Goal: Transaction & Acquisition: Obtain resource

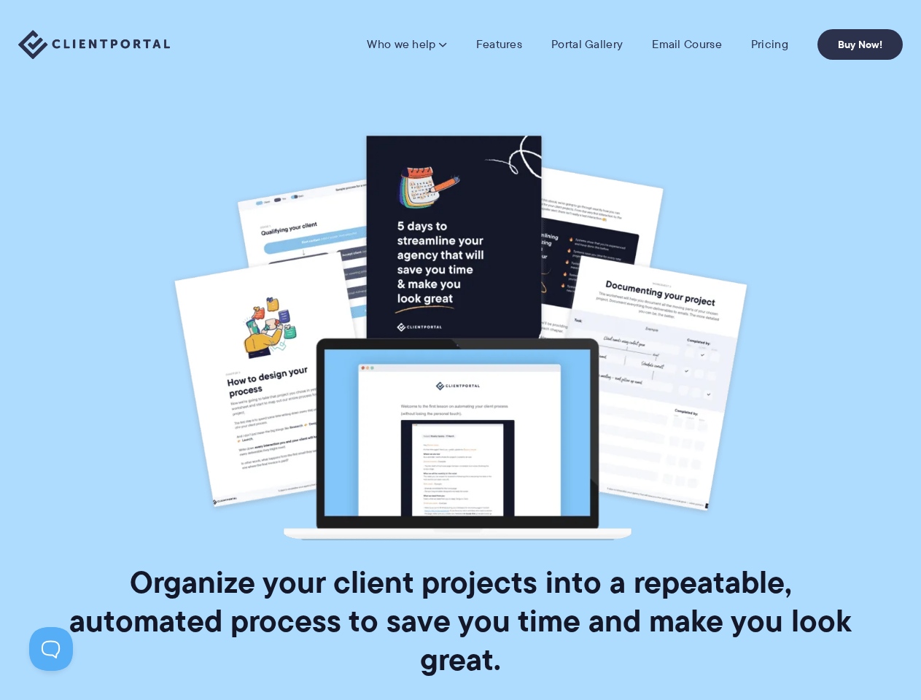
click at [460, 350] on img at bounding box center [460, 335] width 583 height 409
click at [408, 44] on link "Who we help" at bounding box center [406, 44] width 79 height 15
click at [51, 649] on button at bounding box center [51, 649] width 44 height 44
click at [460, 350] on img at bounding box center [460, 335] width 583 height 409
click at [408, 44] on link "Who we help" at bounding box center [406, 44] width 79 height 15
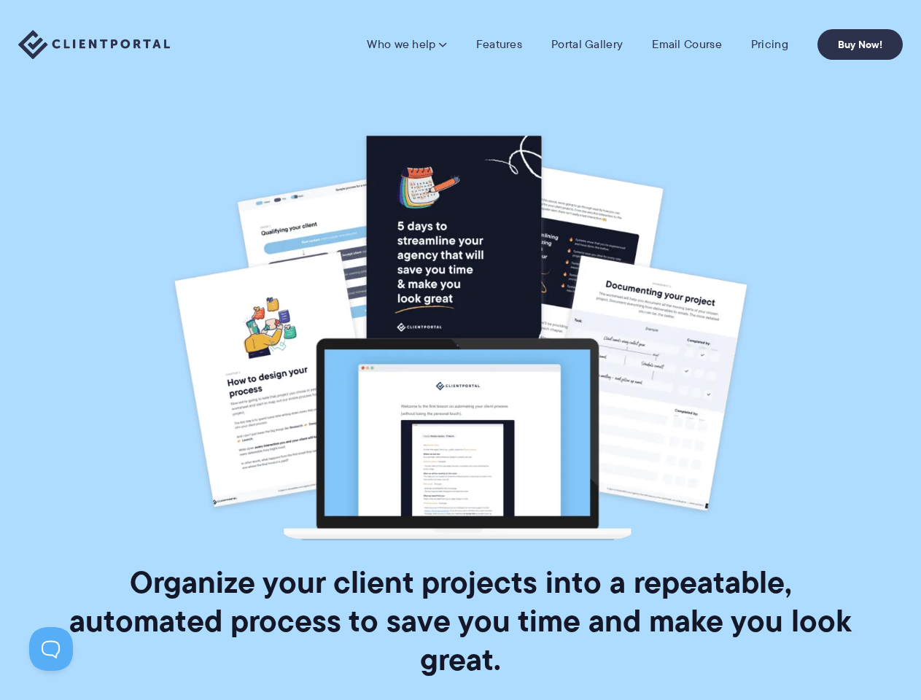
click at [51, 649] on button at bounding box center [51, 649] width 44 height 44
